Goal: Find specific page/section: Find specific page/section

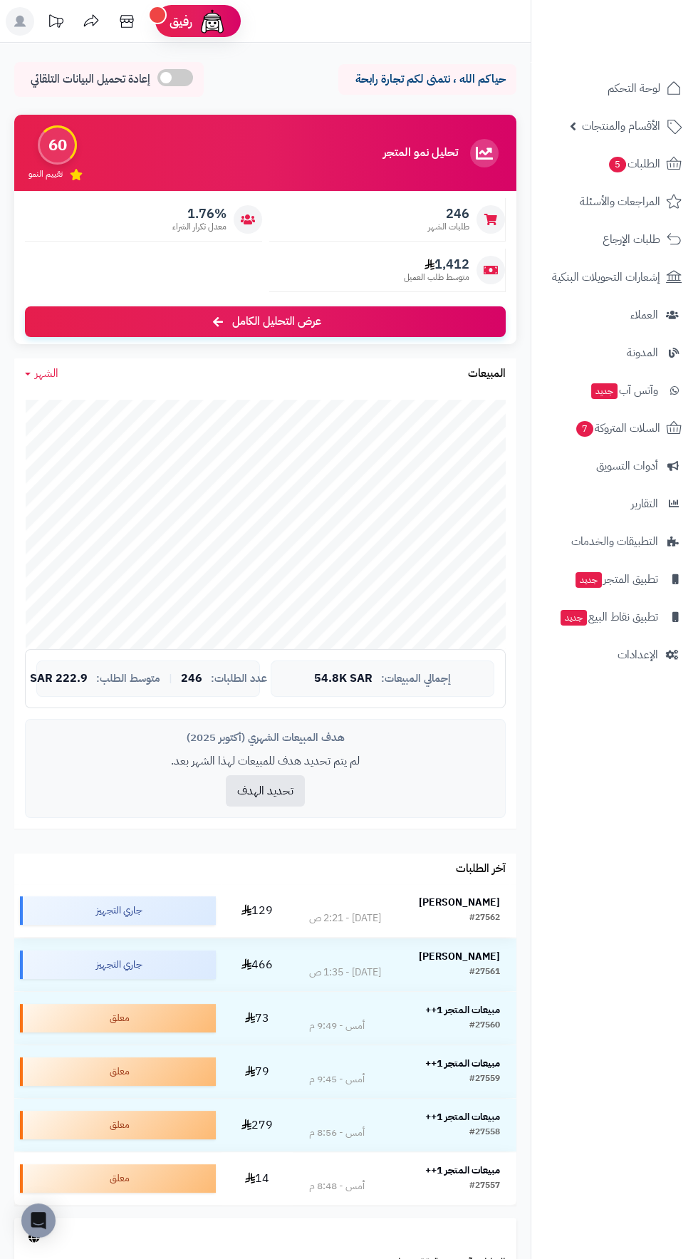
click at [473, 899] on strong "[PERSON_NAME]" at bounding box center [459, 902] width 81 height 15
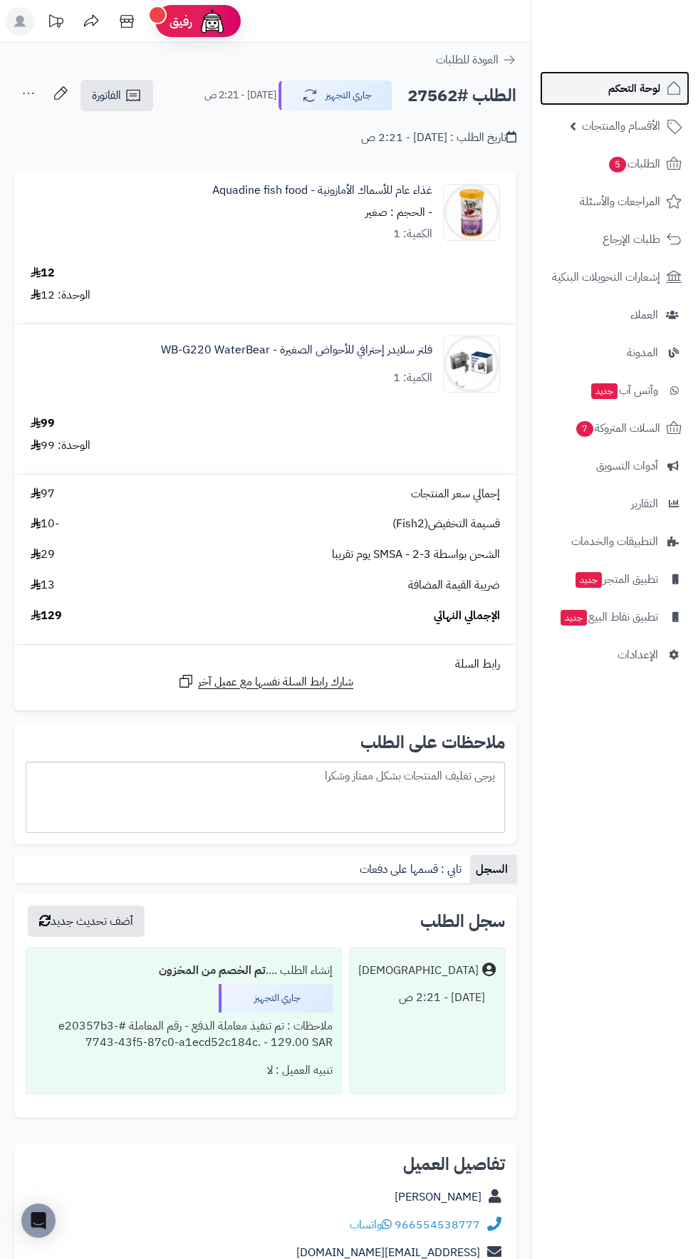
click at [641, 91] on span "لوحة التحكم" at bounding box center [635, 88] width 52 height 20
